Goal: Task Accomplishment & Management: Use online tool/utility

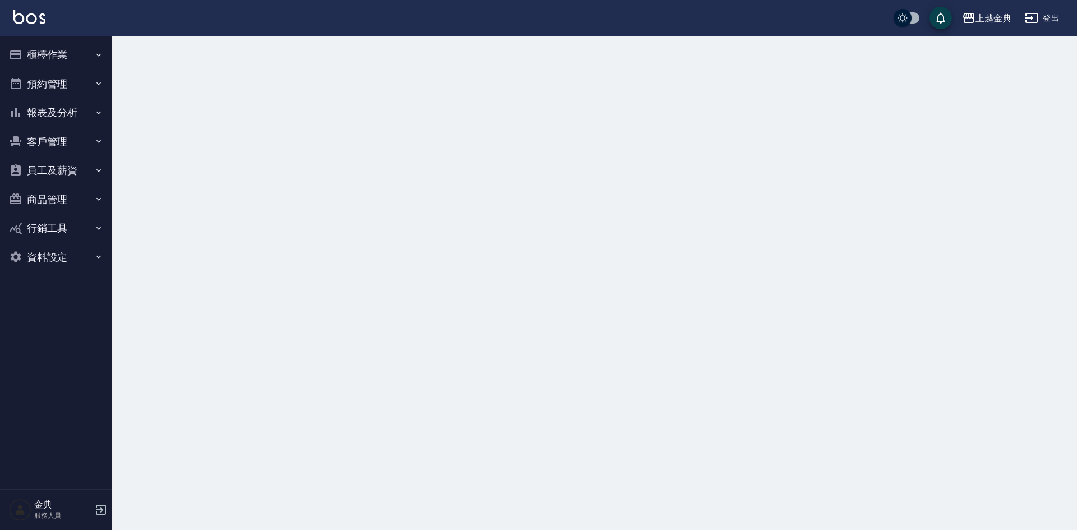
click at [81, 54] on button "櫃檯作業" at bounding box center [55, 54] width 103 height 29
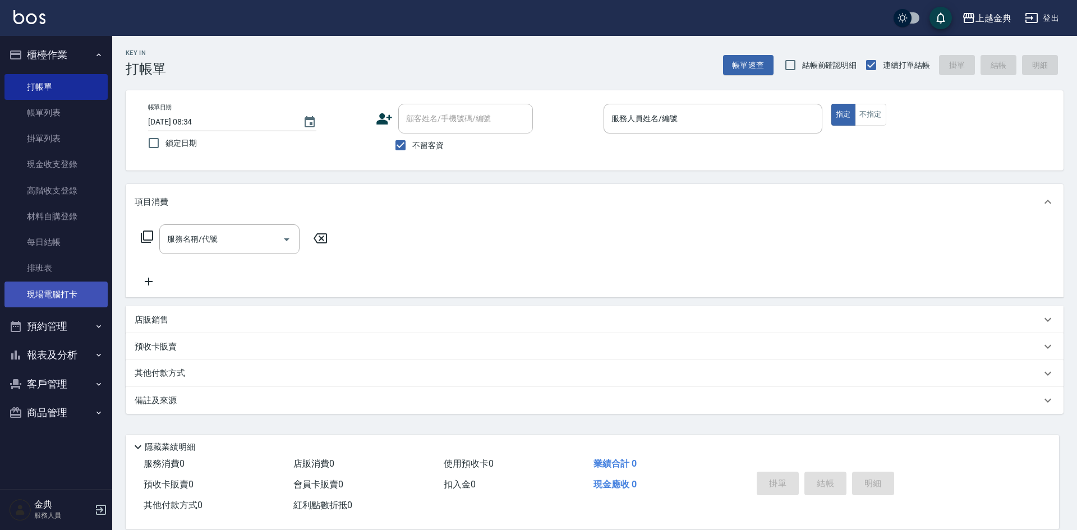
click at [90, 297] on link "現場電腦打卡" at bounding box center [55, 295] width 103 height 26
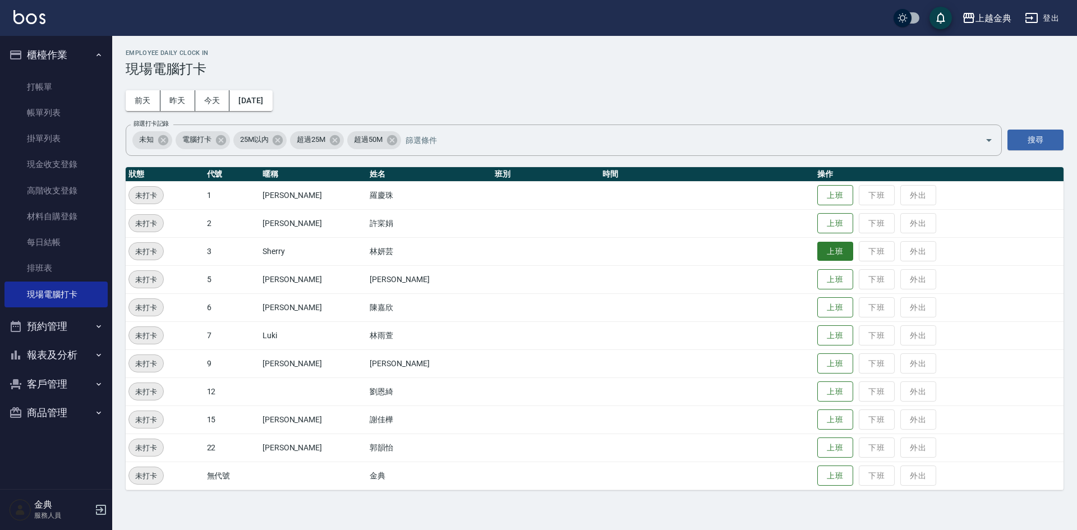
click at [820, 251] on button "上班" at bounding box center [836, 252] width 36 height 20
click at [818, 229] on button "上班" at bounding box center [836, 224] width 36 height 20
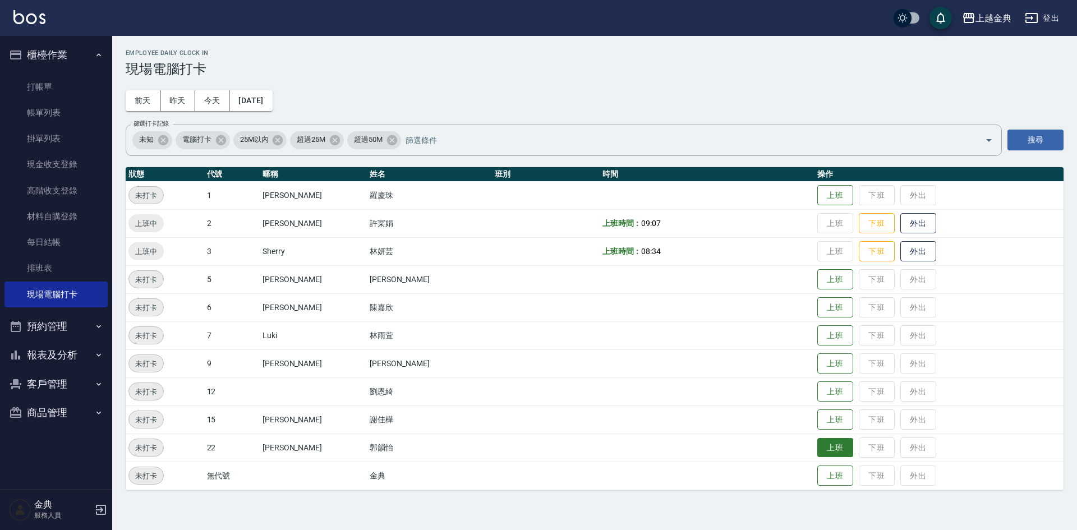
click at [829, 452] on button "上班" at bounding box center [836, 448] width 36 height 20
click at [818, 278] on button "上班" at bounding box center [836, 280] width 36 height 20
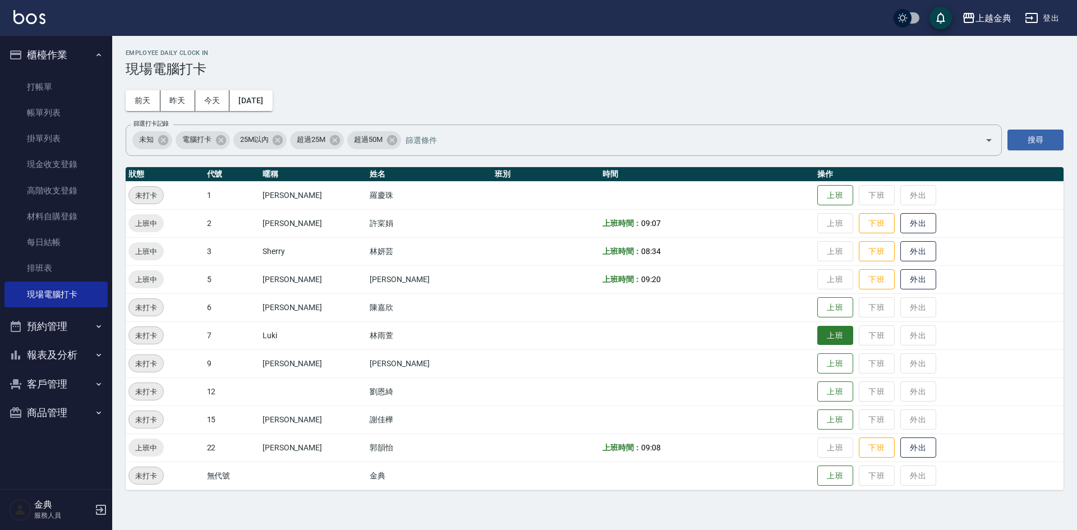
click at [829, 334] on button "上班" at bounding box center [836, 336] width 36 height 20
click at [818, 425] on button "上班" at bounding box center [836, 420] width 36 height 20
click at [826, 298] on button "上班" at bounding box center [836, 308] width 36 height 20
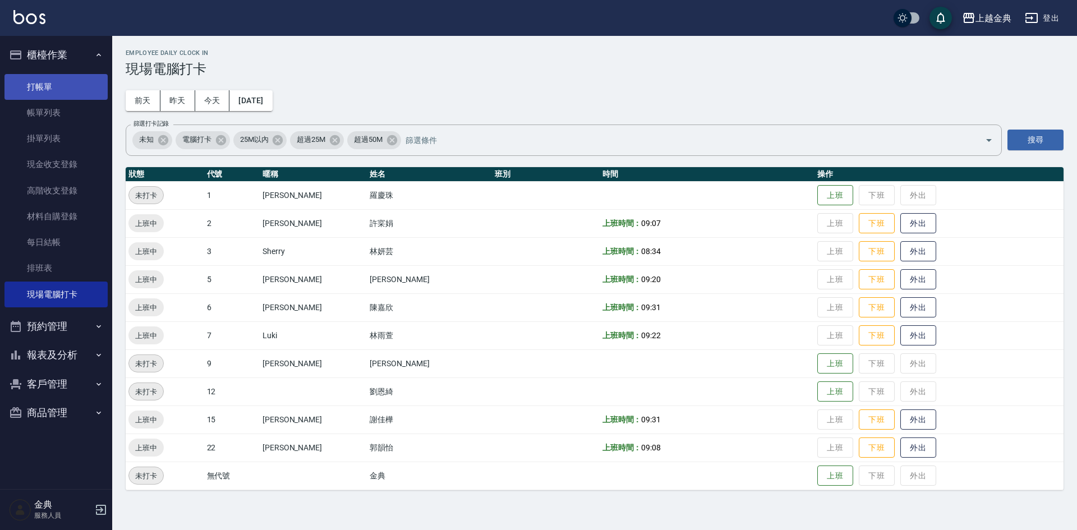
click at [62, 89] on link "打帳單" at bounding box center [55, 87] width 103 height 26
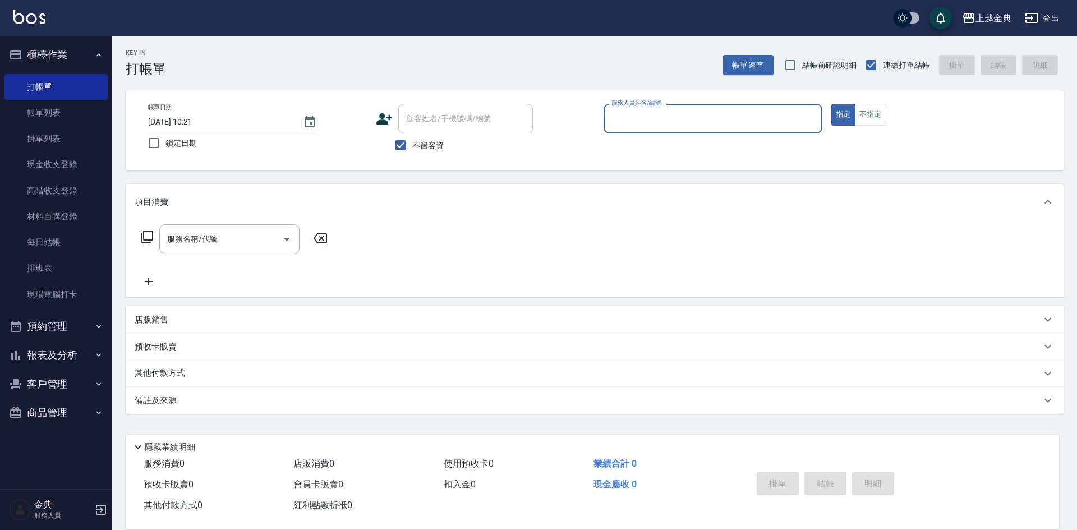
click at [40, 356] on button "報表及分析" at bounding box center [55, 355] width 103 height 29
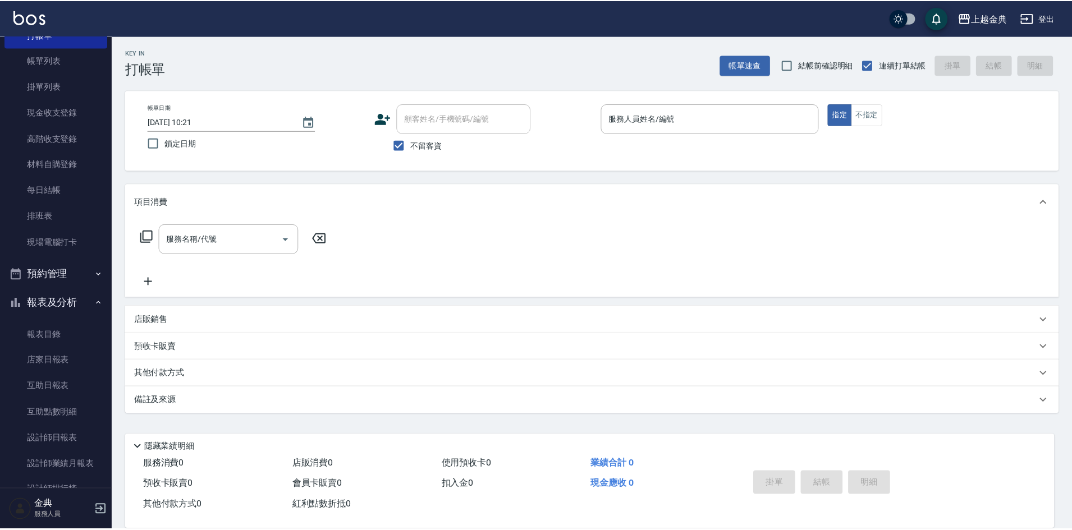
scroll to position [112, 0]
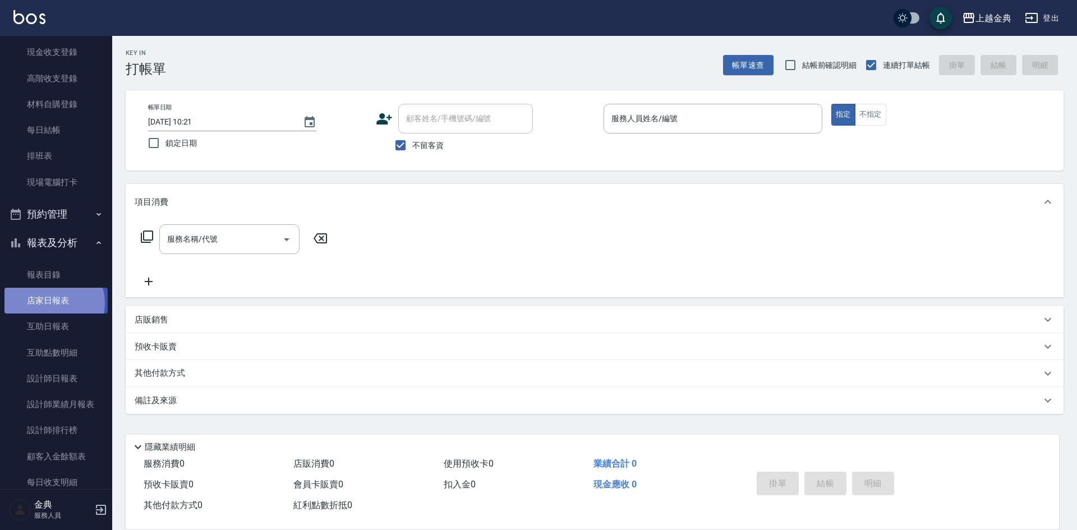
click at [53, 303] on link "店家日報表" at bounding box center [55, 301] width 103 height 26
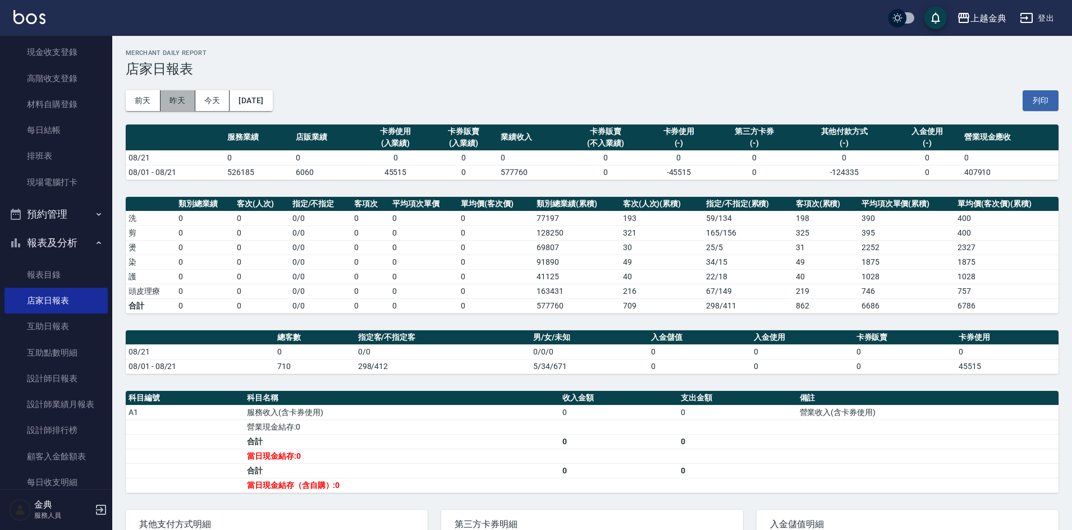
click at [175, 100] on button "昨天" at bounding box center [177, 100] width 35 height 21
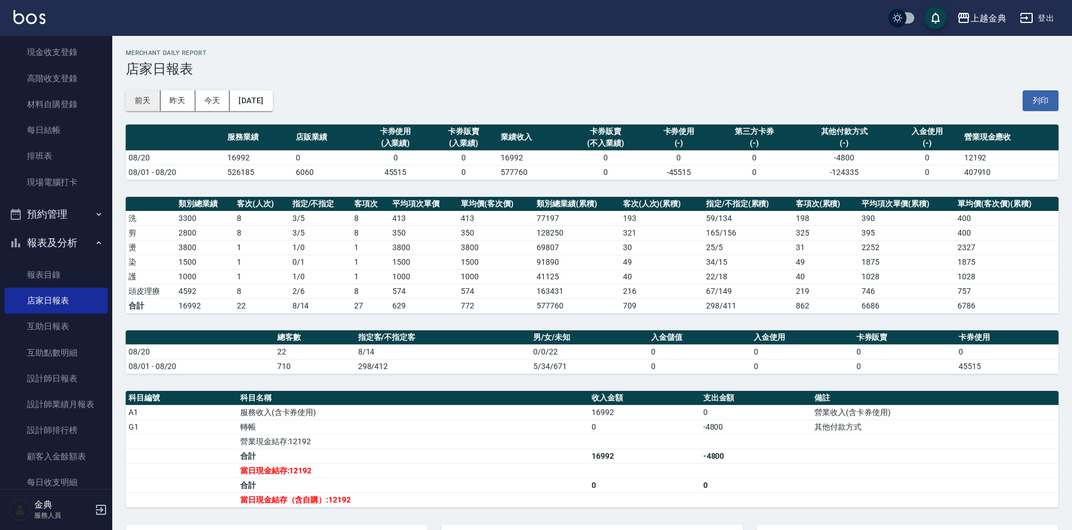
click at [149, 102] on button "前天" at bounding box center [143, 100] width 35 height 21
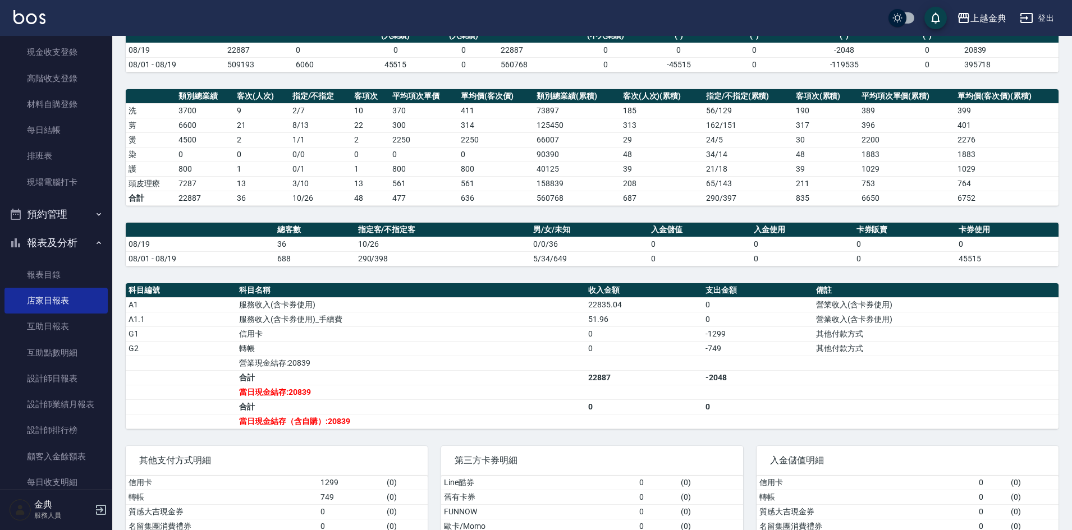
scroll to position [112, 0]
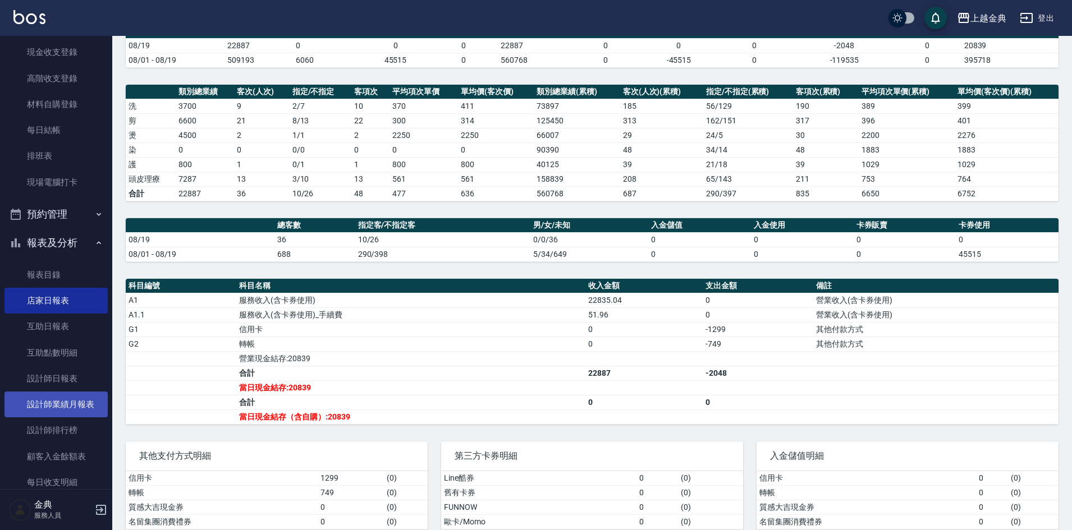
click at [64, 399] on link "設計師業績月報表" at bounding box center [55, 405] width 103 height 26
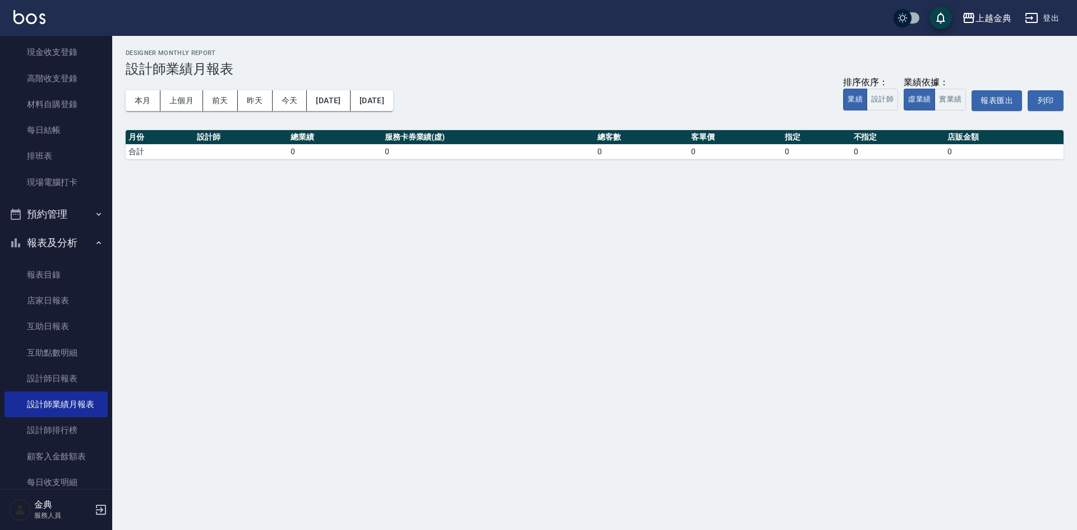
click at [145, 113] on div "本月 上個月 [DATE] [DATE] [DATE] [DATE] [DATE] 排序依序： 業績 設計師 業績依據： 虛業績 實業績 報表匯出 列印" at bounding box center [595, 101] width 938 height 48
click at [147, 104] on button "本月" at bounding box center [143, 100] width 35 height 21
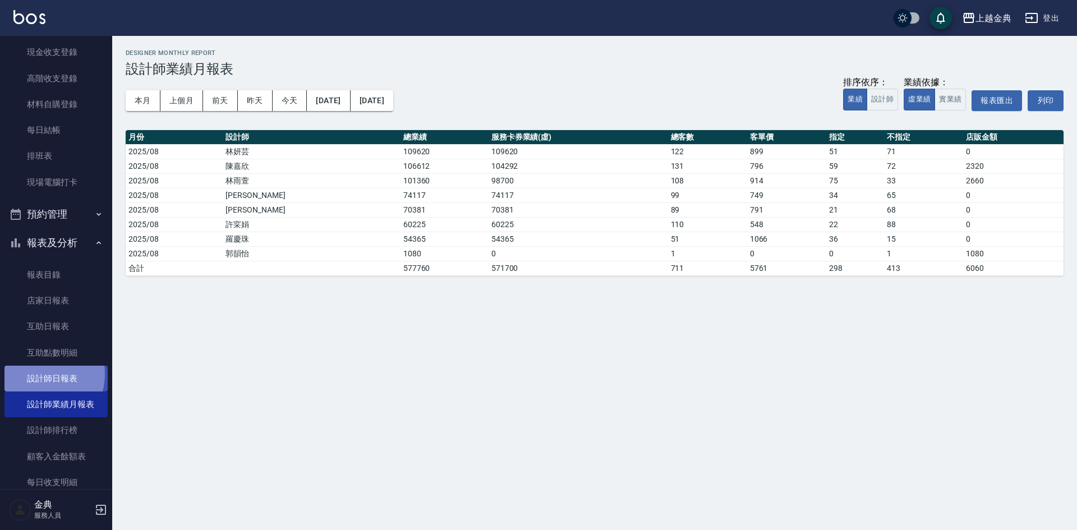
click at [38, 374] on link "設計師日報表" at bounding box center [55, 379] width 103 height 26
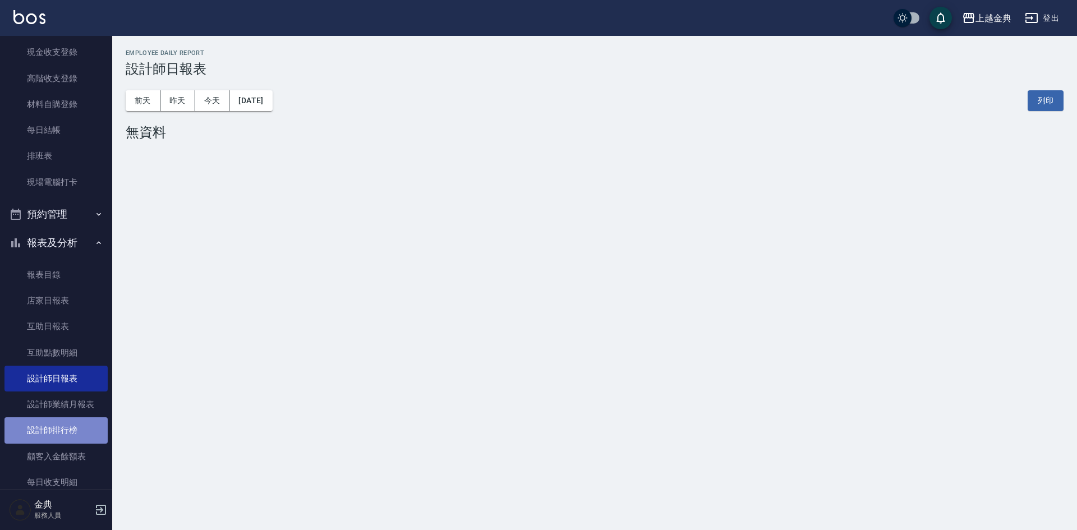
click at [63, 432] on link "設計師排行榜" at bounding box center [55, 431] width 103 height 26
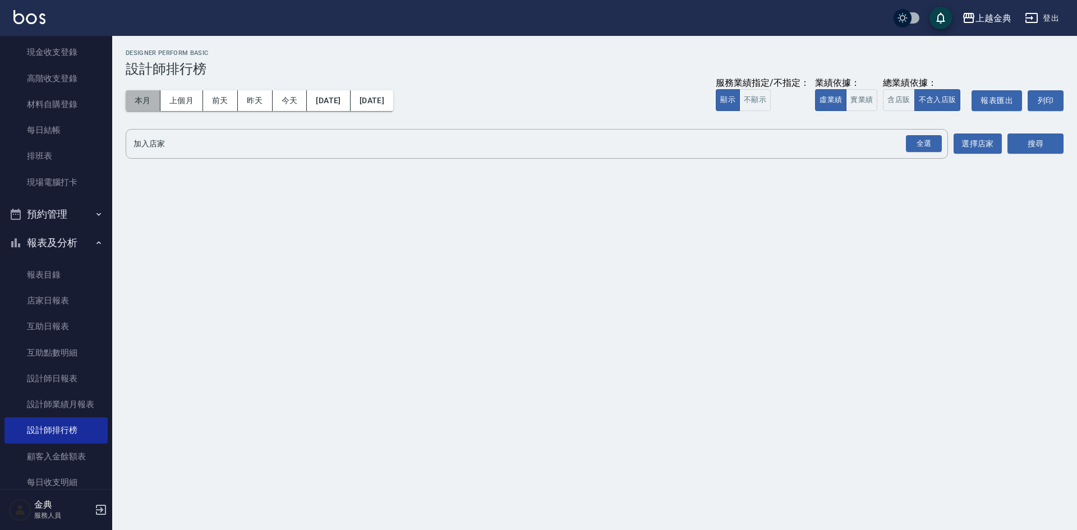
click at [138, 99] on button "本月" at bounding box center [143, 100] width 35 height 21
click at [886, 96] on button "含店販" at bounding box center [898, 100] width 31 height 22
click at [916, 158] on div "全選" at bounding box center [923, 144] width 39 height 30
click at [918, 146] on div "全選" at bounding box center [924, 143] width 36 height 17
click at [1036, 153] on button "搜尋" at bounding box center [1036, 144] width 56 height 21
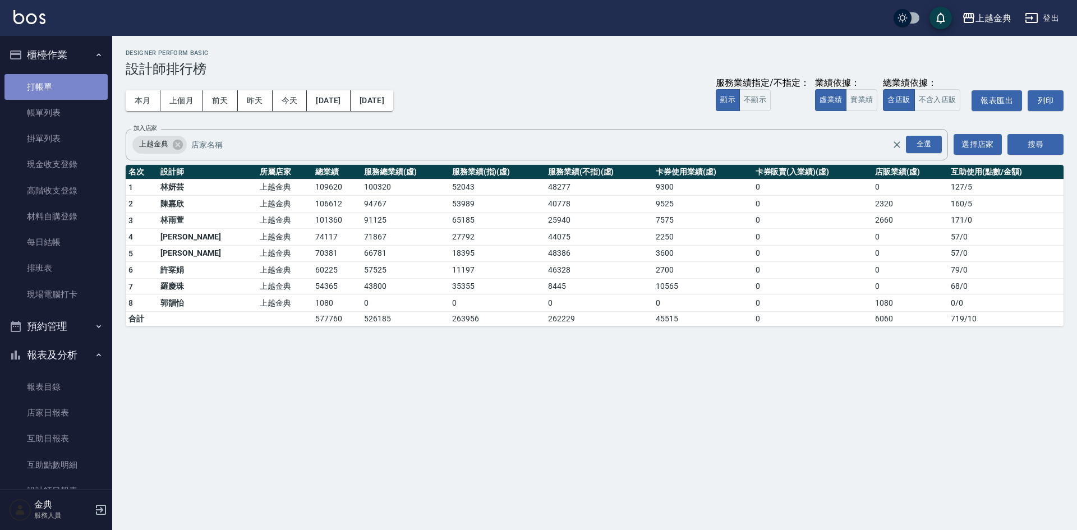
click at [61, 84] on link "打帳單" at bounding box center [55, 87] width 103 height 26
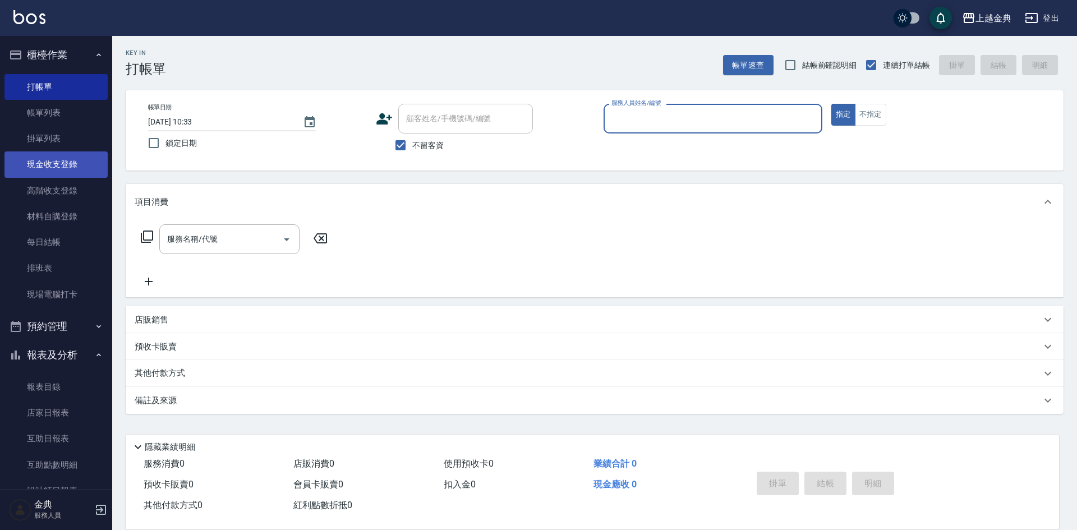
click at [76, 161] on link "現金收支登錄" at bounding box center [55, 165] width 103 height 26
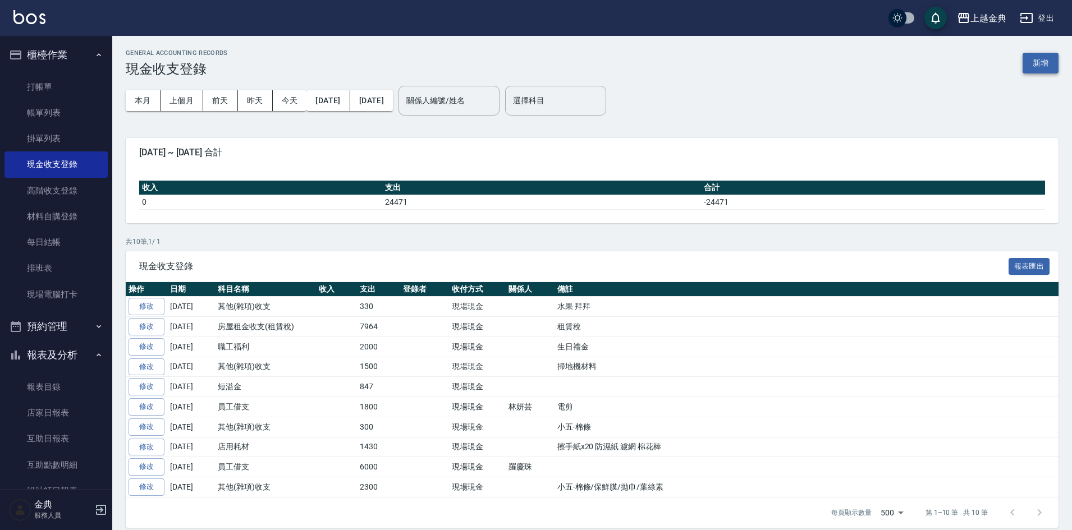
click at [1044, 60] on button "新增" at bounding box center [1040, 63] width 36 height 21
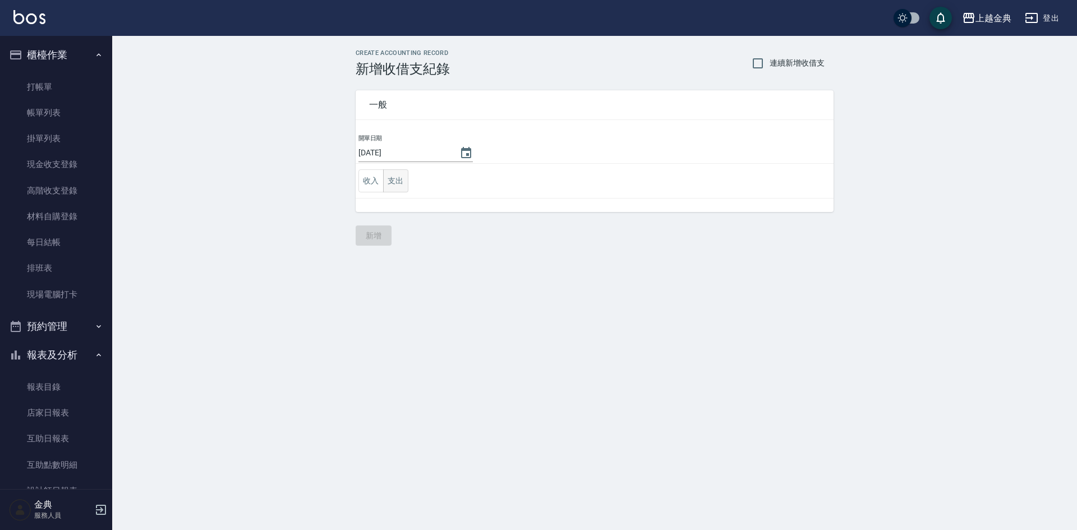
click at [392, 186] on button "支出" at bounding box center [395, 180] width 25 height 23
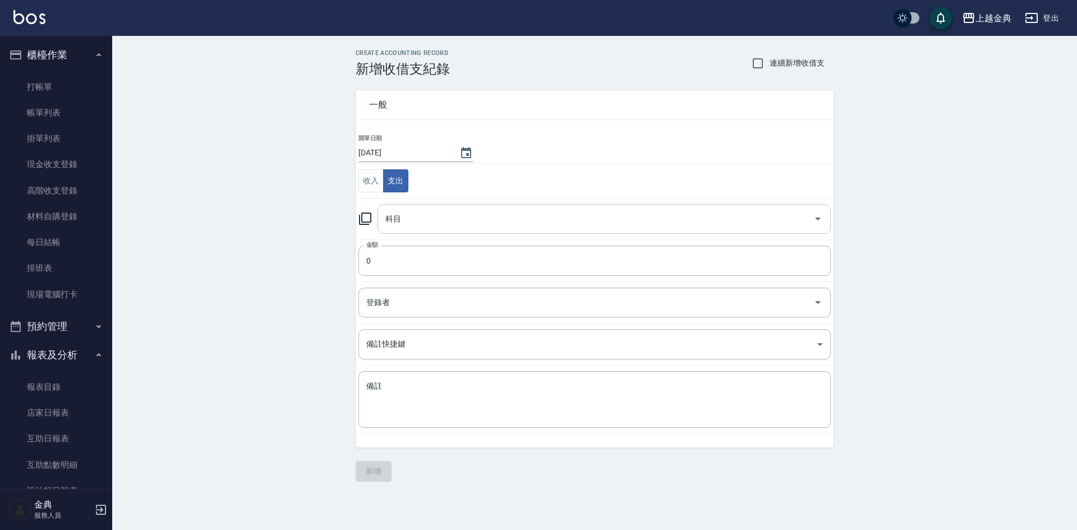
click at [404, 213] on input "科目" at bounding box center [596, 219] width 426 height 20
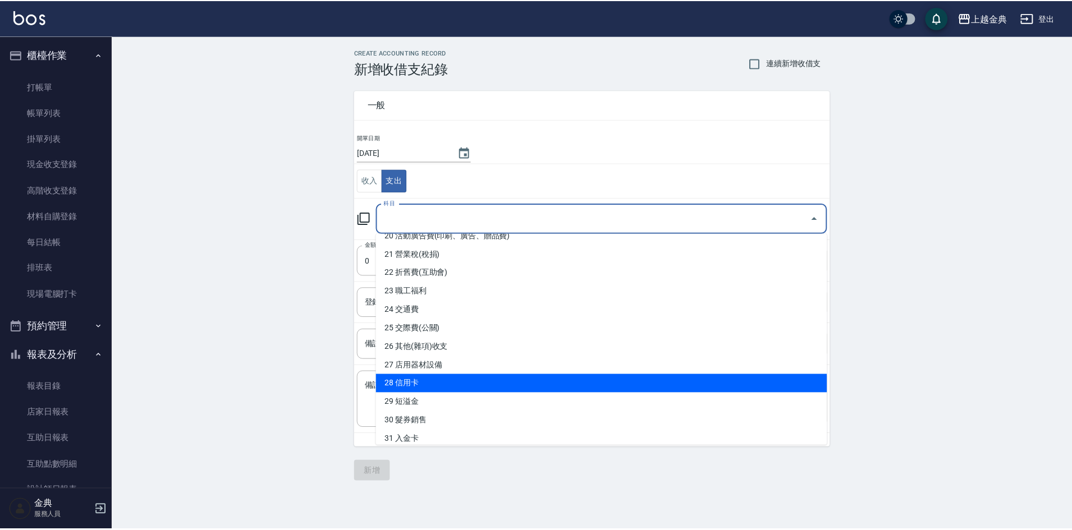
scroll to position [393, 0]
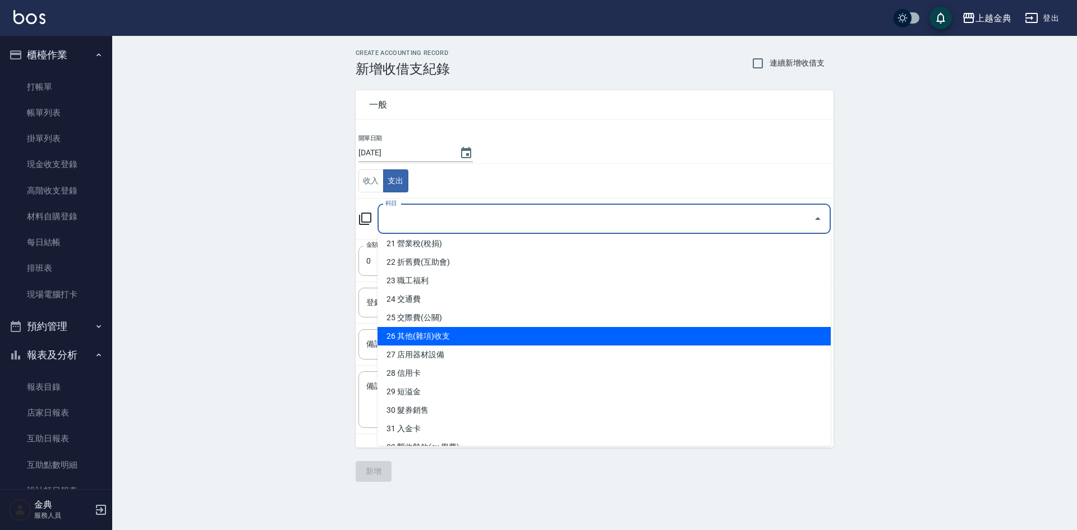
click at [462, 338] on li "26 其他(雜項)收支" at bounding box center [604, 336] width 453 height 19
type input "26 其他(雜項)收支"
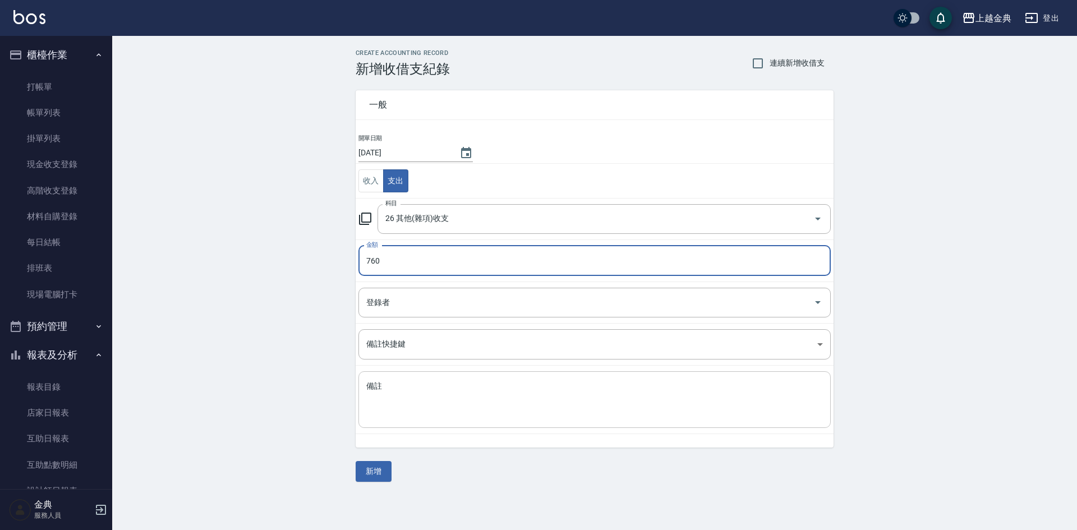
type input "760"
click at [406, 399] on textarea "備註" at bounding box center [594, 400] width 457 height 38
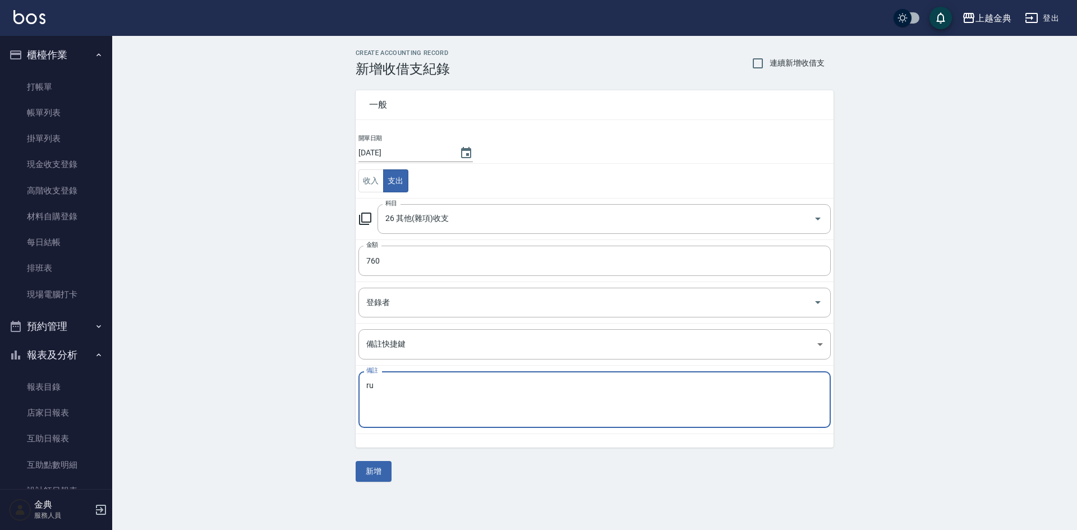
type textarea "r"
type textarea "酒精"
click at [373, 475] on button "新增" at bounding box center [374, 471] width 36 height 21
